Goal: Task Accomplishment & Management: Manage account settings

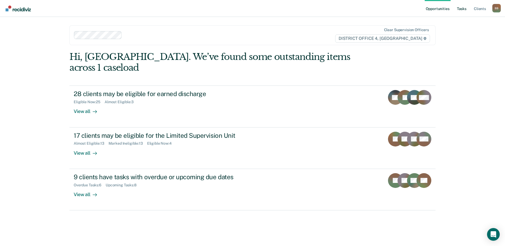
click at [462, 10] on link "Tasks" at bounding box center [462, 8] width 12 height 17
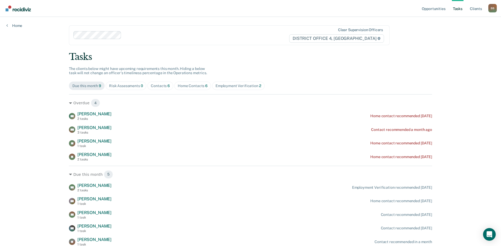
scroll to position [22, 0]
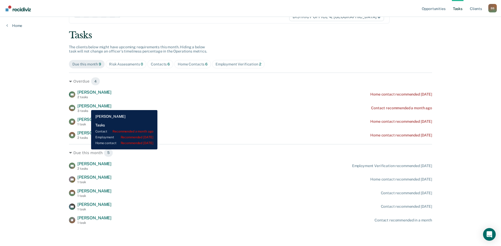
click at [87, 106] on span "[PERSON_NAME]" at bounding box center [94, 105] width 34 height 5
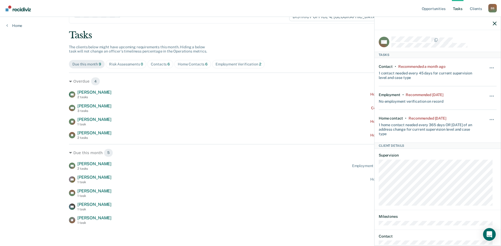
scroll to position [0, 0]
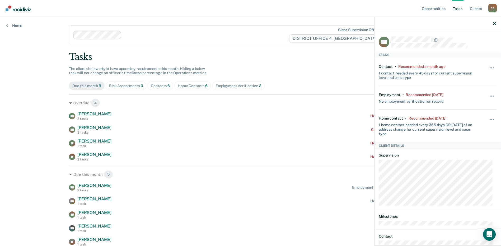
click at [120, 86] on div "Risk Assessments 0" at bounding box center [126, 86] width 34 height 4
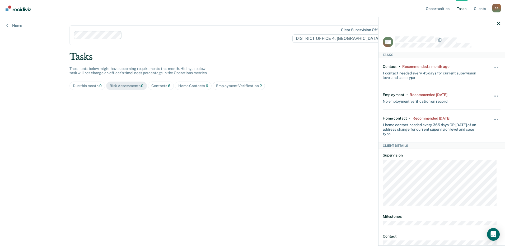
click at [86, 85] on div "Due this month 9" at bounding box center [87, 86] width 29 height 4
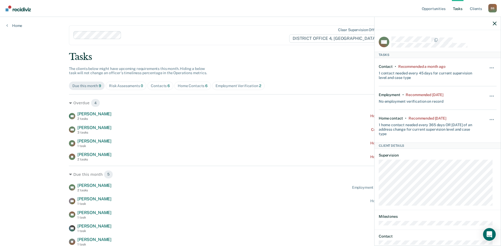
click at [219, 87] on div "Employment Verification 2" at bounding box center [238, 86] width 46 height 4
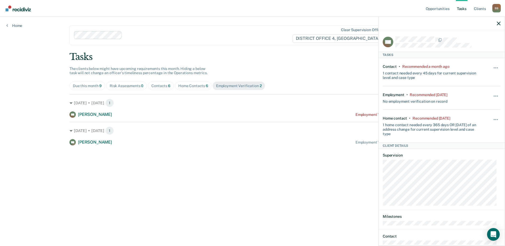
click at [83, 84] on div "Due this month 9" at bounding box center [87, 86] width 29 height 4
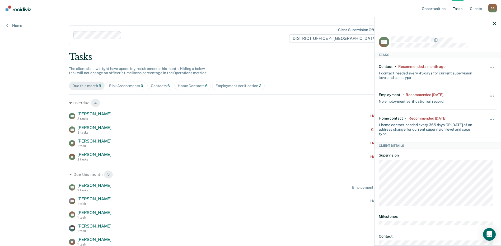
scroll to position [22, 0]
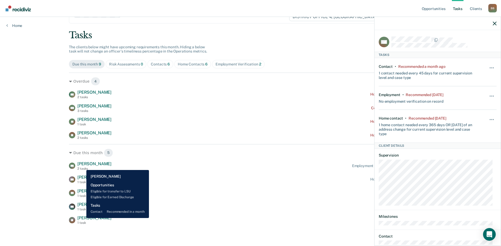
click at [82, 218] on span "[PERSON_NAME]" at bounding box center [94, 217] width 34 height 5
